Goal: Task Accomplishment & Management: Use online tool/utility

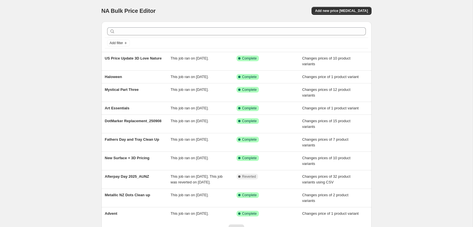
click at [341, 15] on div "NA Bulk Price Editor. This page is ready NA Bulk Price Editor Add new price [ME…" at bounding box center [237, 11] width 270 height 22
click at [343, 12] on span "Add new price [MEDICAL_DATA]" at bounding box center [341, 11] width 53 height 5
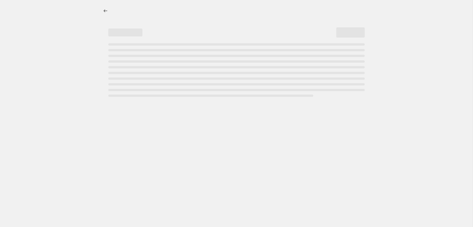
select select "percentage"
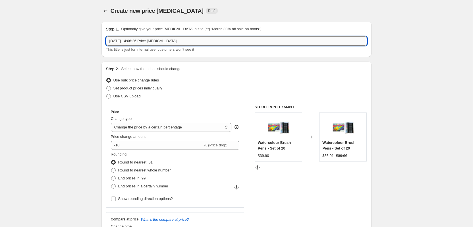
click at [274, 44] on input "[DATE] 14:06:26 Price [MEDICAL_DATA]" at bounding box center [236, 40] width 261 height 9
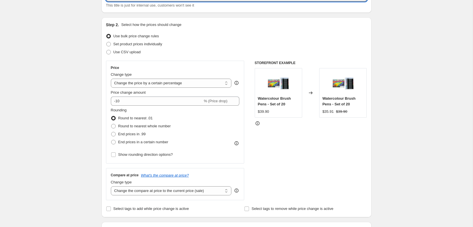
scroll to position [36, 0]
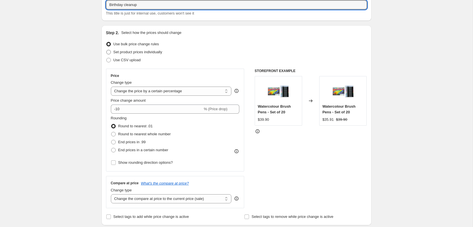
type input "Birthday cleanup"
click at [152, 52] on span "Set product prices individually" at bounding box center [137, 52] width 49 height 4
click at [107, 50] on input "Set product prices individually" at bounding box center [106, 50] width 0 height 0
radio input "true"
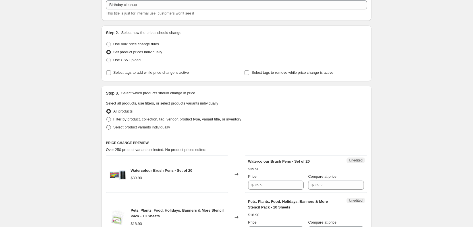
click at [153, 129] on span "Select product variants individually" at bounding box center [141, 127] width 57 height 4
click at [107, 125] on input "Select product variants individually" at bounding box center [106, 125] width 0 height 0
radio input "true"
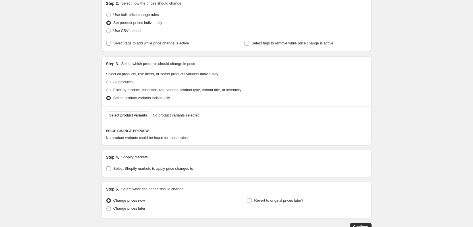
scroll to position [104, 0]
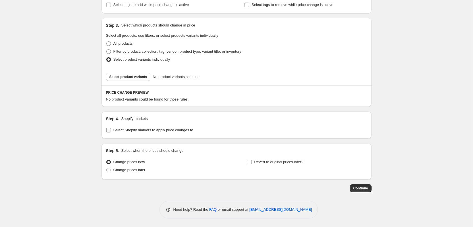
click at [137, 131] on span "Select Shopify markets to apply price changes to" at bounding box center [153, 130] width 80 height 4
click at [111, 131] on input "Select Shopify markets to apply price changes to" at bounding box center [108, 130] width 5 height 5
checkbox input "true"
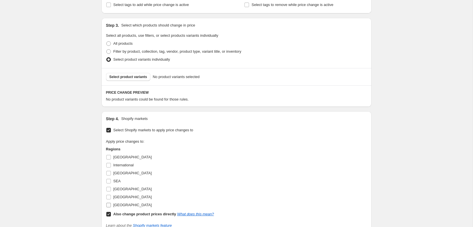
click at [114, 207] on span "[GEOGRAPHIC_DATA]" at bounding box center [132, 205] width 38 height 4
click at [111, 207] on input "[GEOGRAPHIC_DATA]" at bounding box center [108, 205] width 5 height 5
checkbox input "true"
click at [111, 213] on label "Also change product prices directly What does this mean?" at bounding box center [160, 214] width 108 height 8
click at [111, 213] on input "Also change product prices directly What does this mean?" at bounding box center [108, 214] width 5 height 5
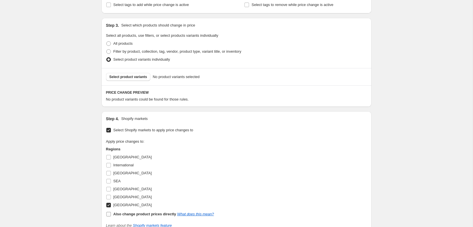
checkbox input "false"
click at [111, 194] on label "[GEOGRAPHIC_DATA]" at bounding box center [129, 197] width 46 height 8
click at [111, 195] on input "[GEOGRAPHIC_DATA]" at bounding box center [108, 197] width 5 height 5
checkbox input "true"
click at [109, 205] on input "[GEOGRAPHIC_DATA]" at bounding box center [108, 205] width 5 height 5
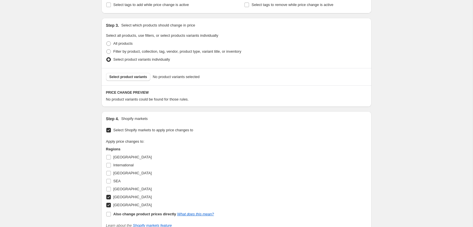
checkbox input "false"
click at [131, 78] on span "Select product variants" at bounding box center [128, 77] width 38 height 5
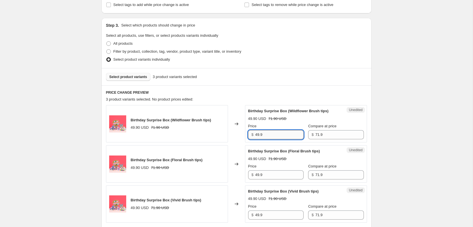
click at [266, 139] on input "49.9" at bounding box center [279, 134] width 48 height 9
type input "54.9"
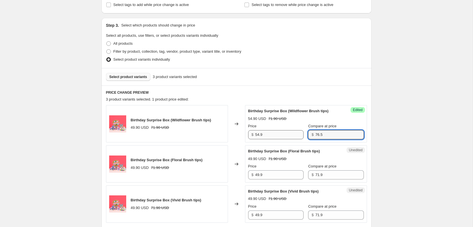
type input "76.5"
click at [261, 139] on input "54.9" at bounding box center [279, 134] width 48 height 9
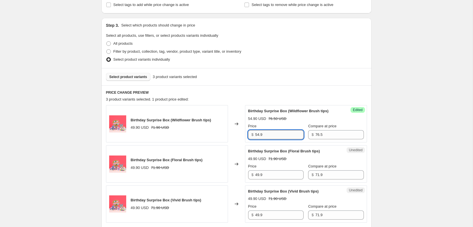
click at [261, 139] on input "54.9" at bounding box center [279, 134] width 48 height 9
click at [259, 179] on input "49.9" at bounding box center [279, 174] width 48 height 9
paste input "54"
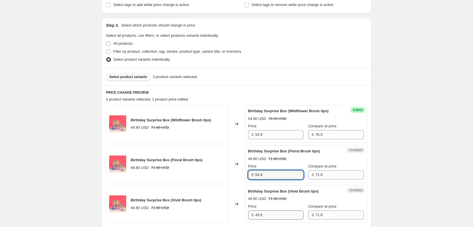
type input "54.9"
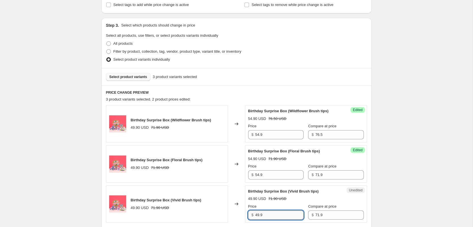
click at [260, 216] on input "49.9" at bounding box center [279, 214] width 48 height 9
paste input "54"
type input "54.9"
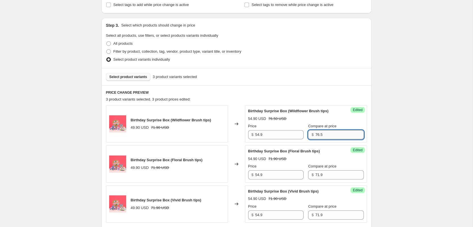
click at [315, 139] on input "76.5" at bounding box center [339, 134] width 48 height 9
type input "76.5"
click at [315, 177] on input "71.9" at bounding box center [339, 174] width 48 height 9
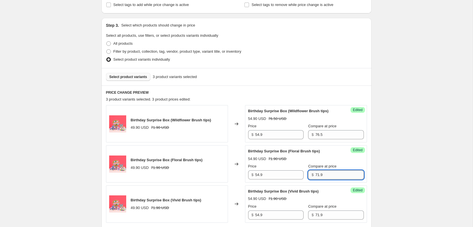
paste input "6.5"
type input "76.5"
click at [315, 217] on input "71.9" at bounding box center [339, 214] width 48 height 9
paste input "6.5"
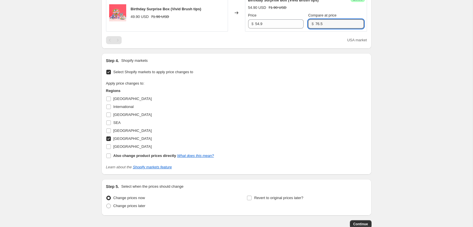
scroll to position [336, 0]
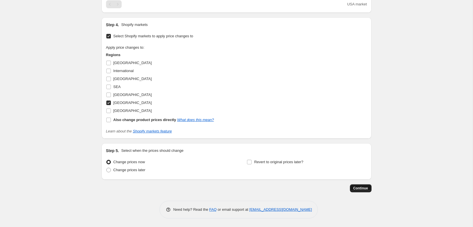
type input "76.5"
click at [365, 185] on button "Continue" at bounding box center [361, 188] width 22 height 8
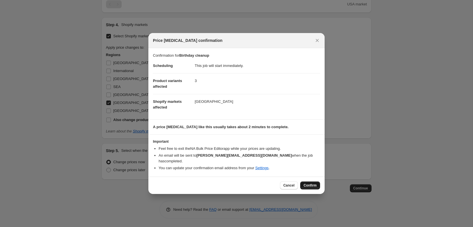
click at [307, 183] on span "Confirm" at bounding box center [310, 185] width 13 height 5
